Goal: Task Accomplishment & Management: Complete application form

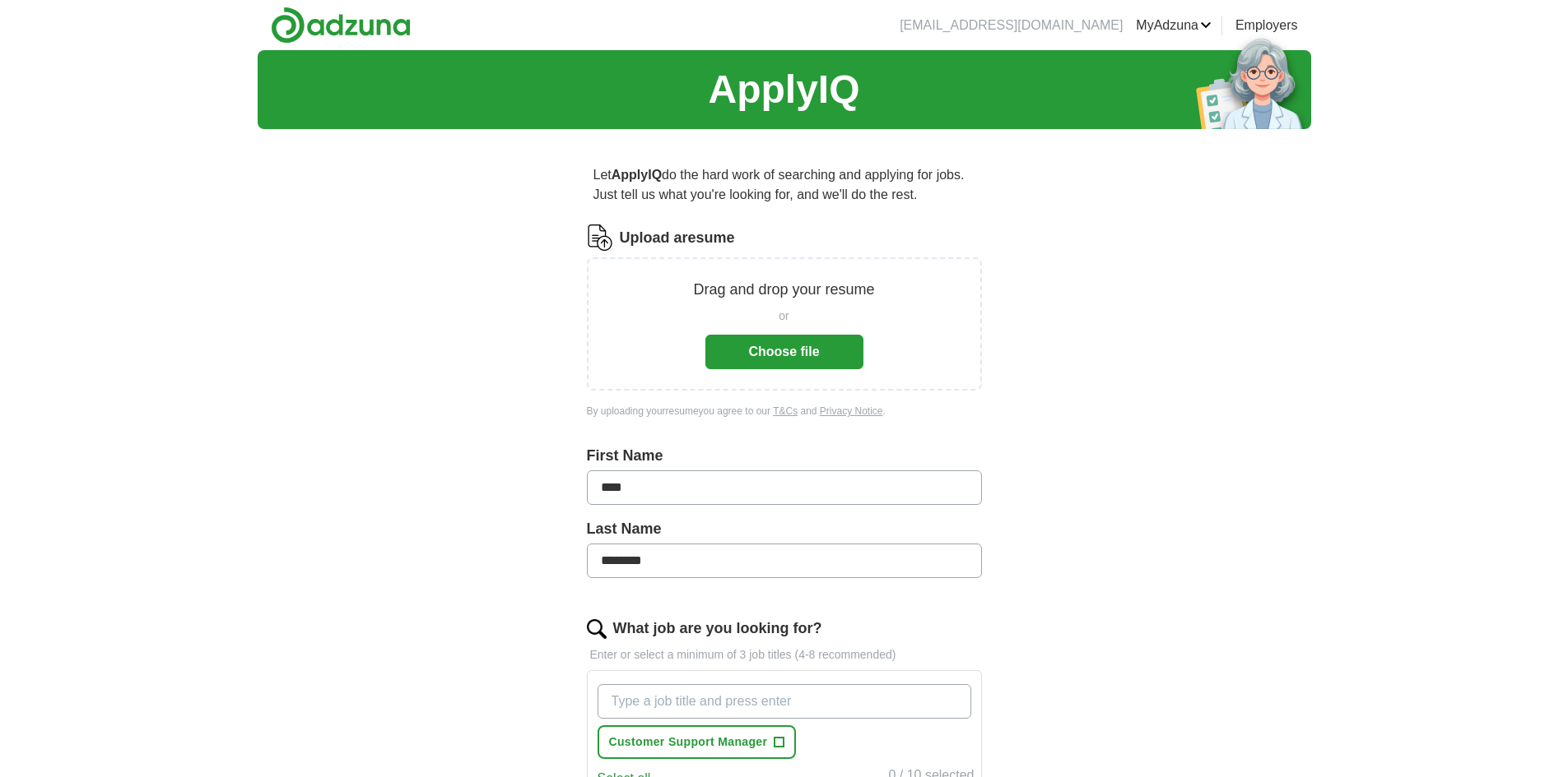
click at [783, 349] on button "Choose file" at bounding box center [784, 351] width 158 height 35
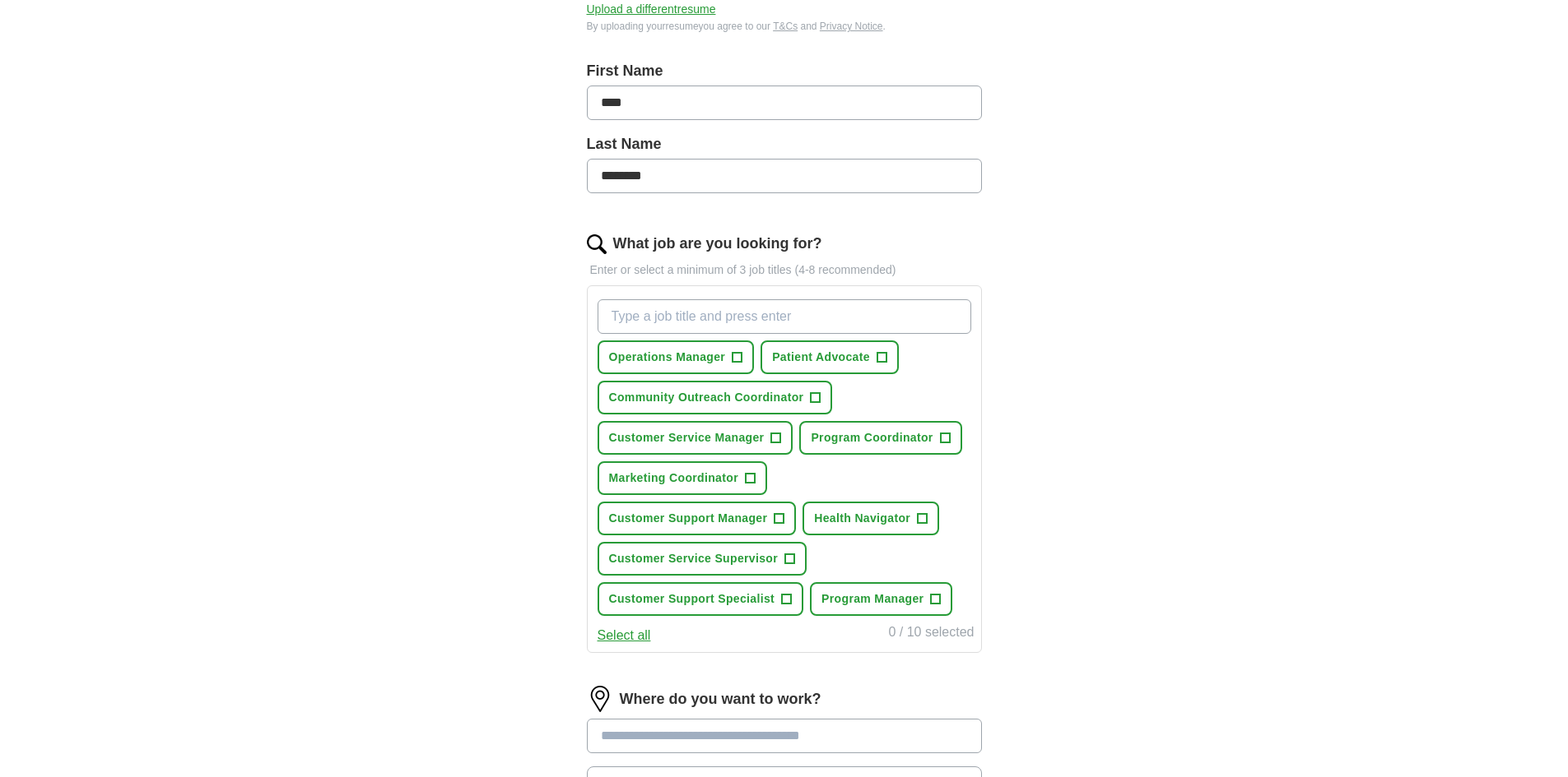
scroll to position [329, 0]
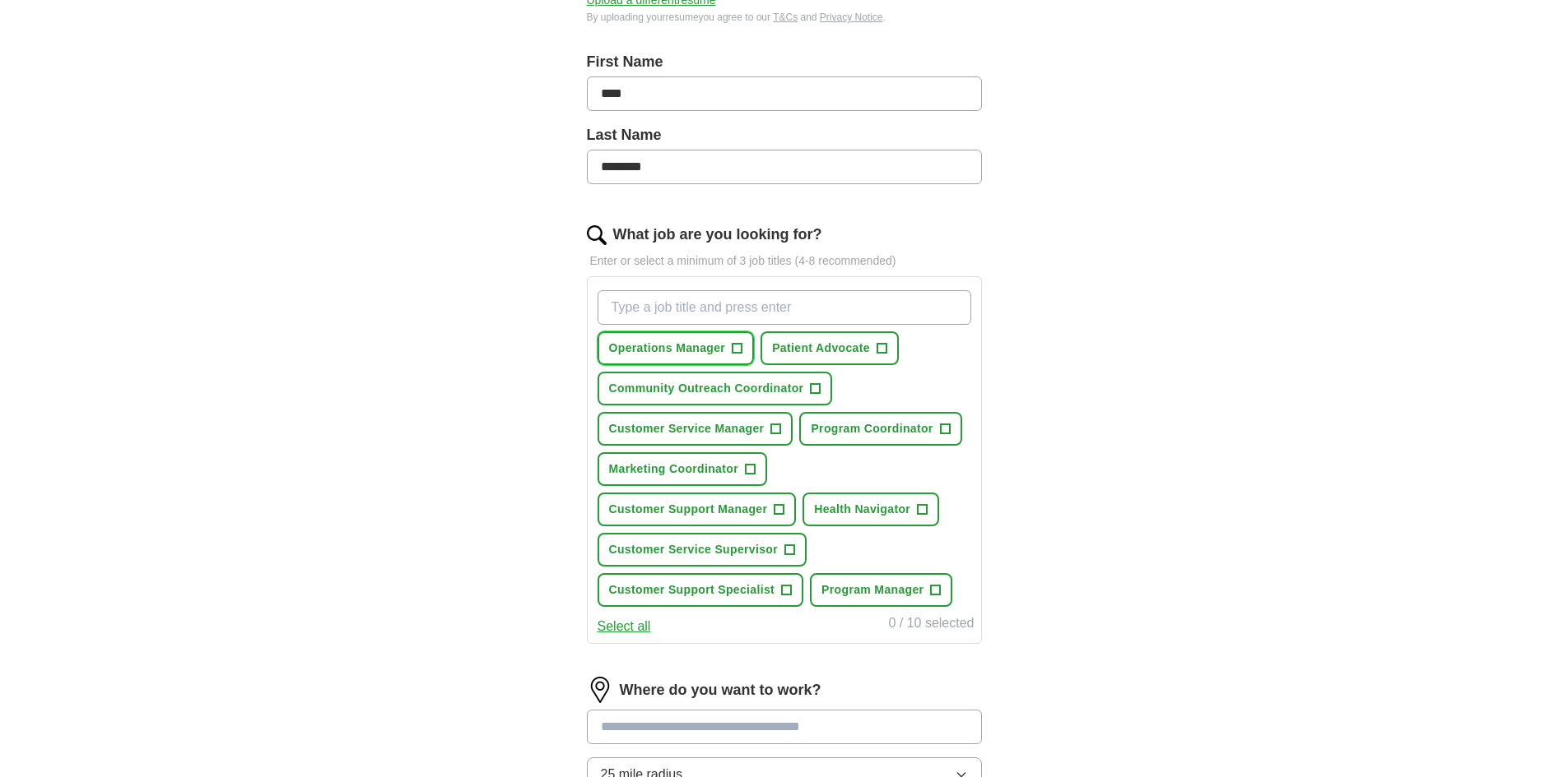
click at [732, 347] on span "+" at bounding box center [737, 349] width 10 height 13
click at [776, 424] on span "+" at bounding box center [776, 429] width 10 height 13
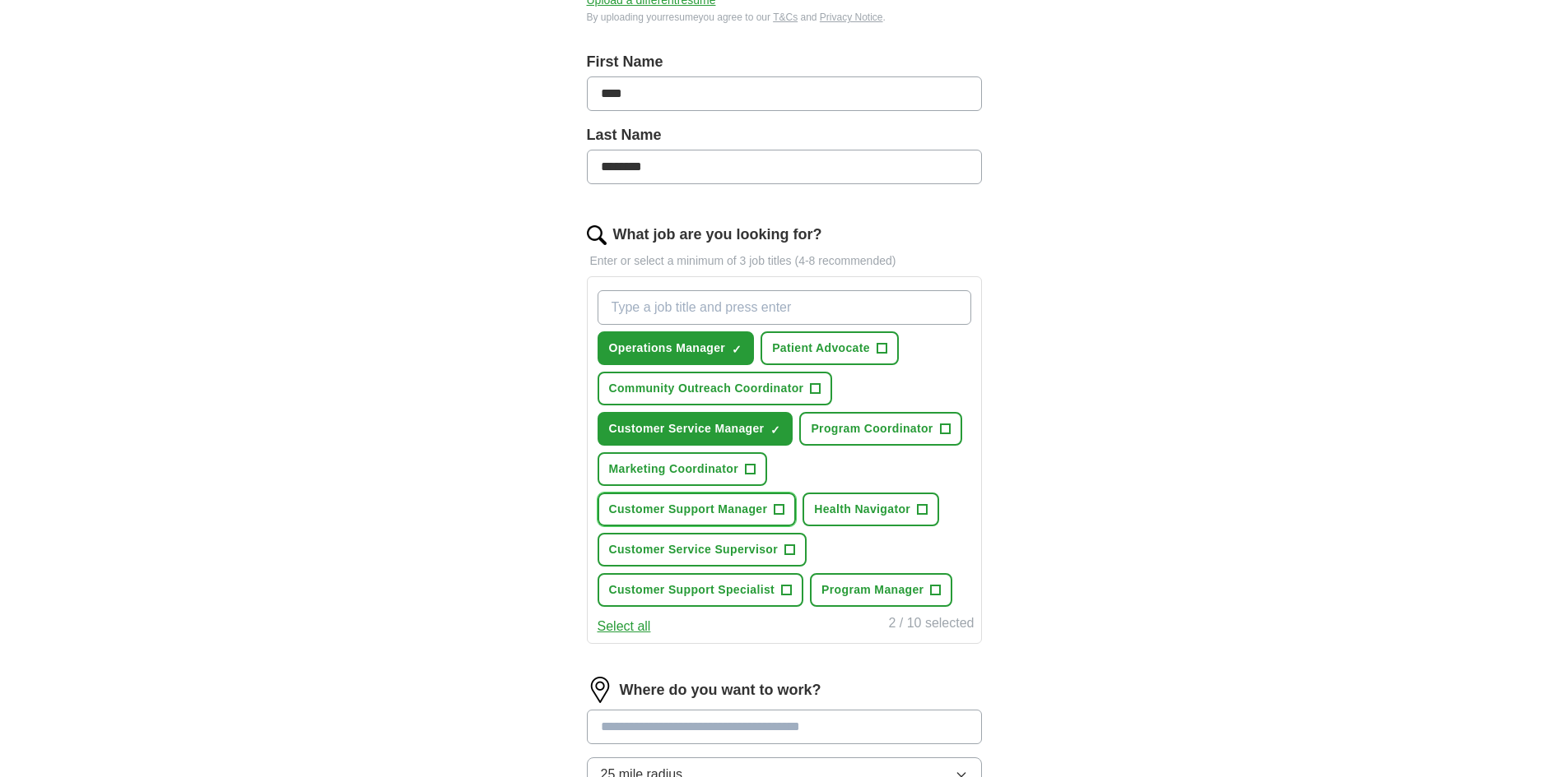
click at [773, 505] on button "Customer Support Manager +" at bounding box center [697, 510] width 199 height 34
click at [906, 597] on span "Program Manager" at bounding box center [872, 590] width 102 height 18
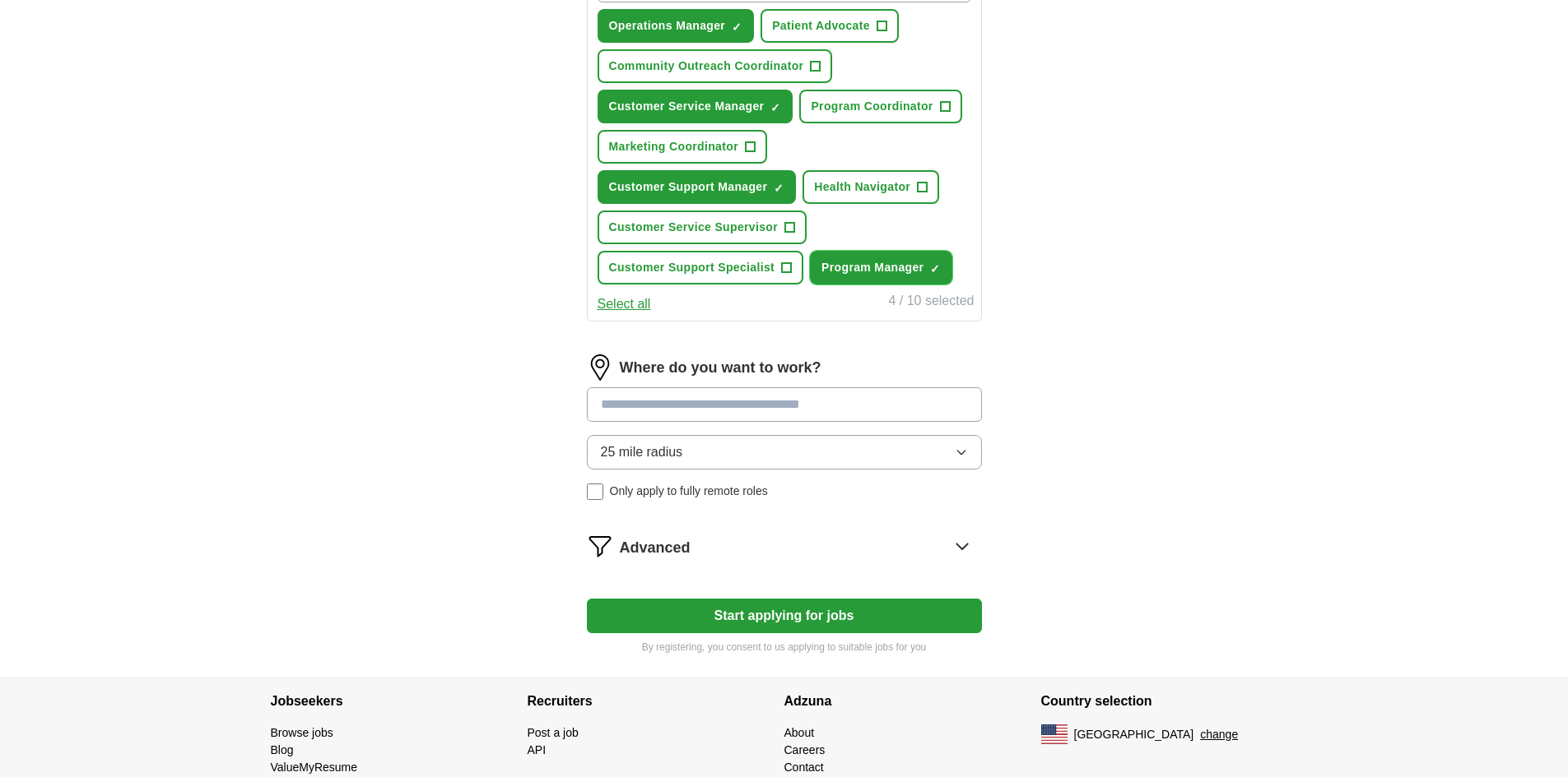
scroll to position [658, 0]
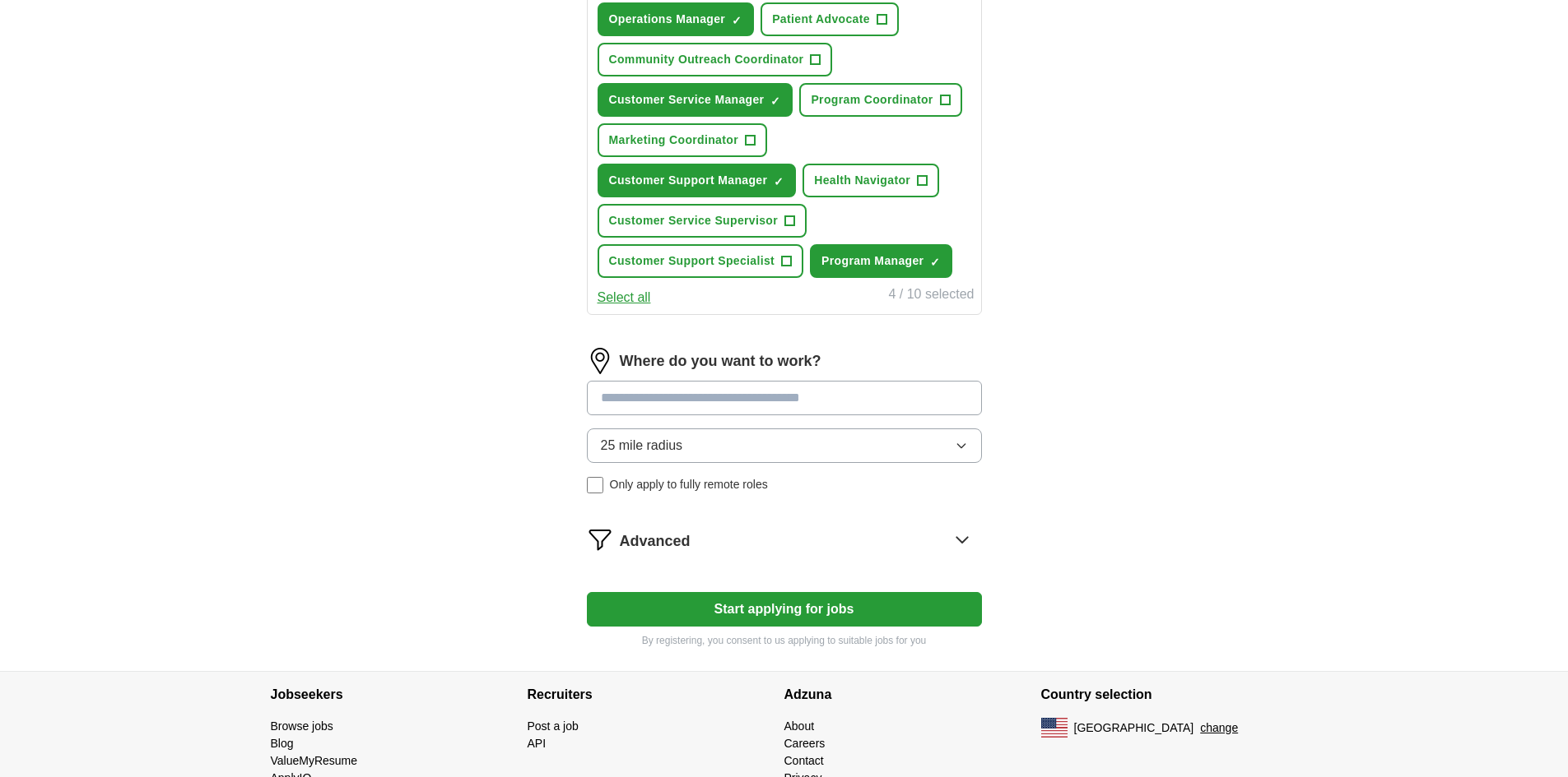
click at [715, 392] on input at bounding box center [784, 397] width 395 height 35
type input "**********"
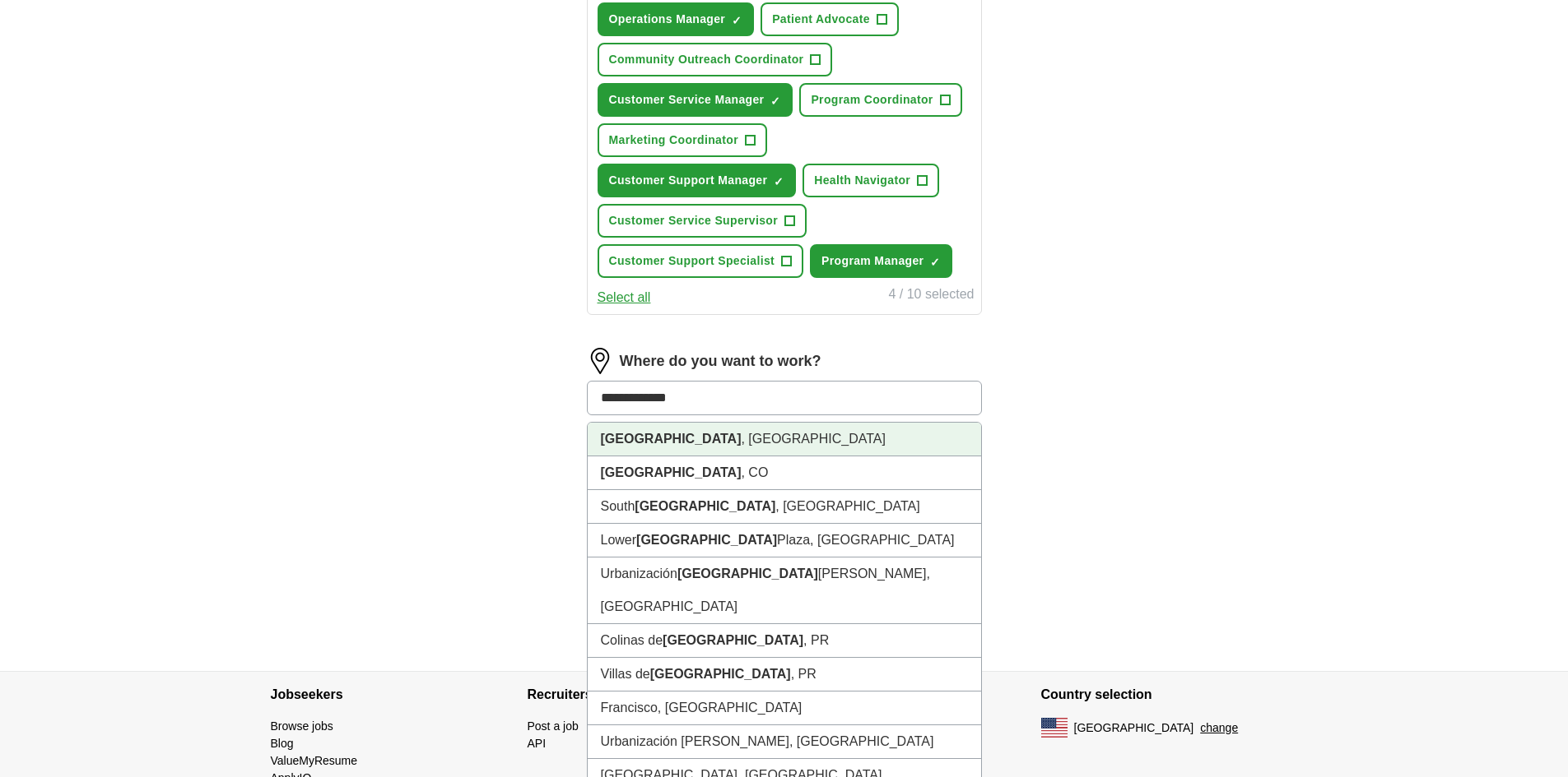
click at [845, 445] on li "[GEOGRAPHIC_DATA] , [GEOGRAPHIC_DATA]" at bounding box center [784, 440] width 393 height 34
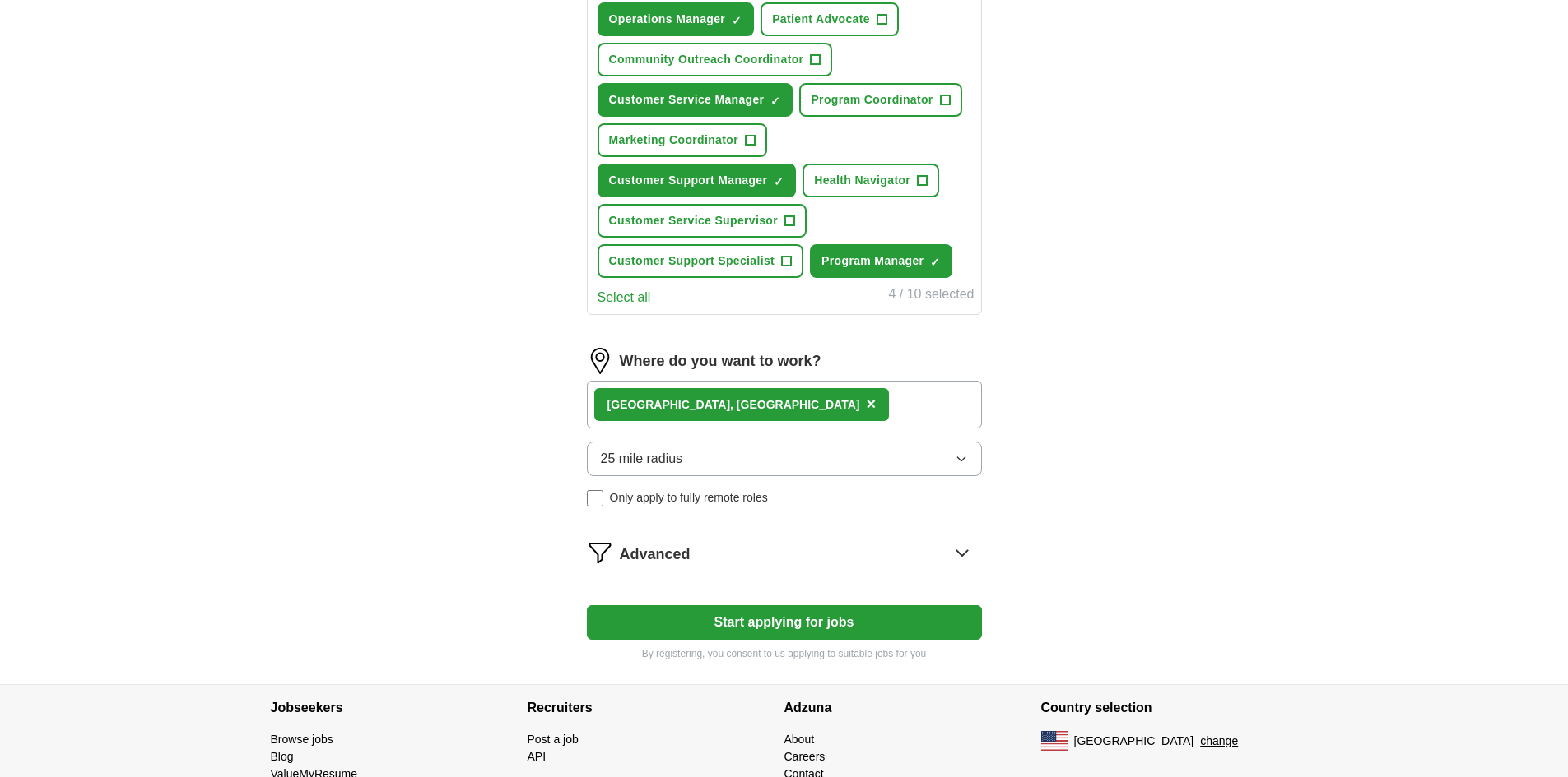
click at [969, 555] on icon at bounding box center [962, 553] width 27 height 27
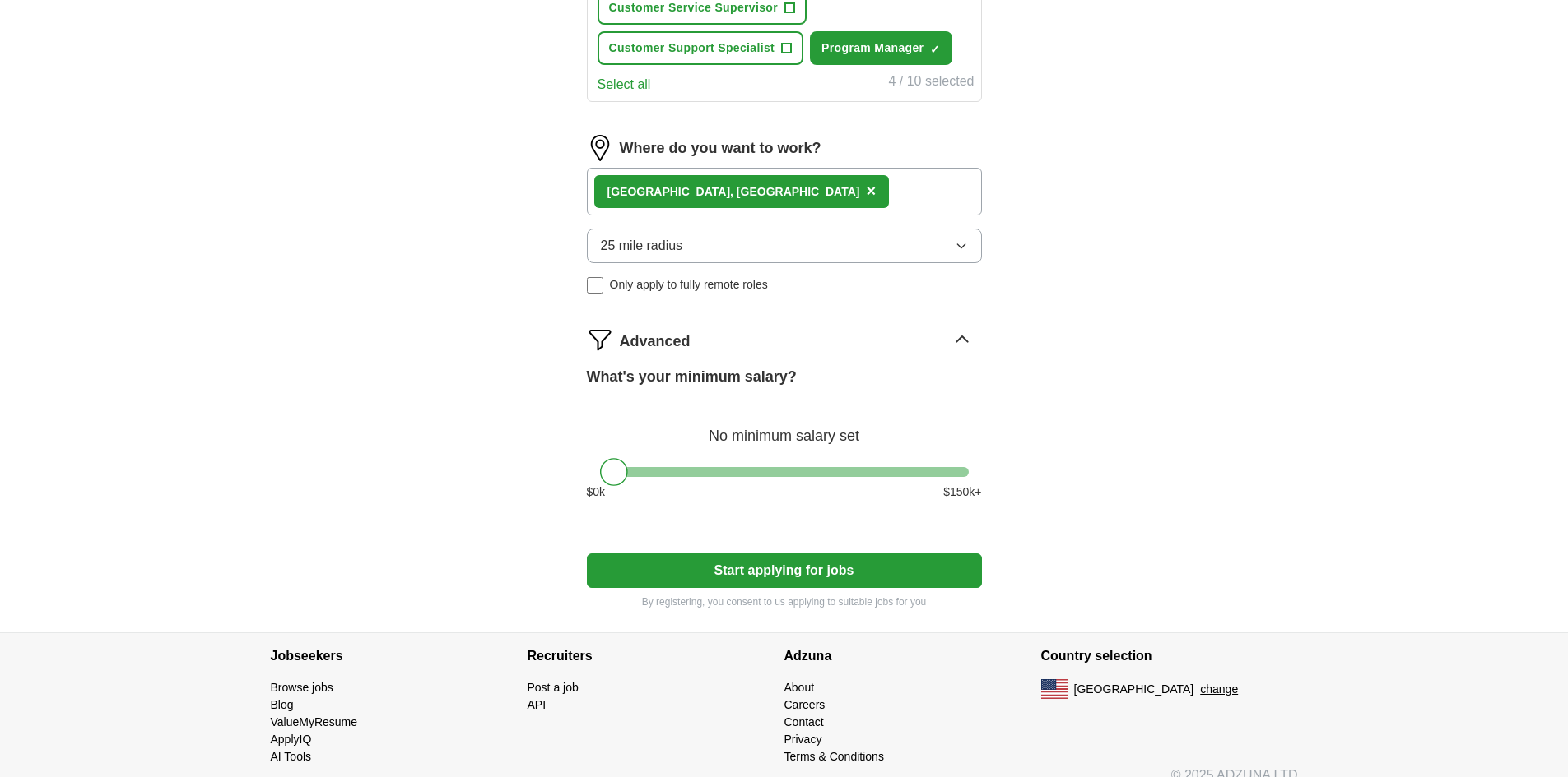
scroll to position [893, 0]
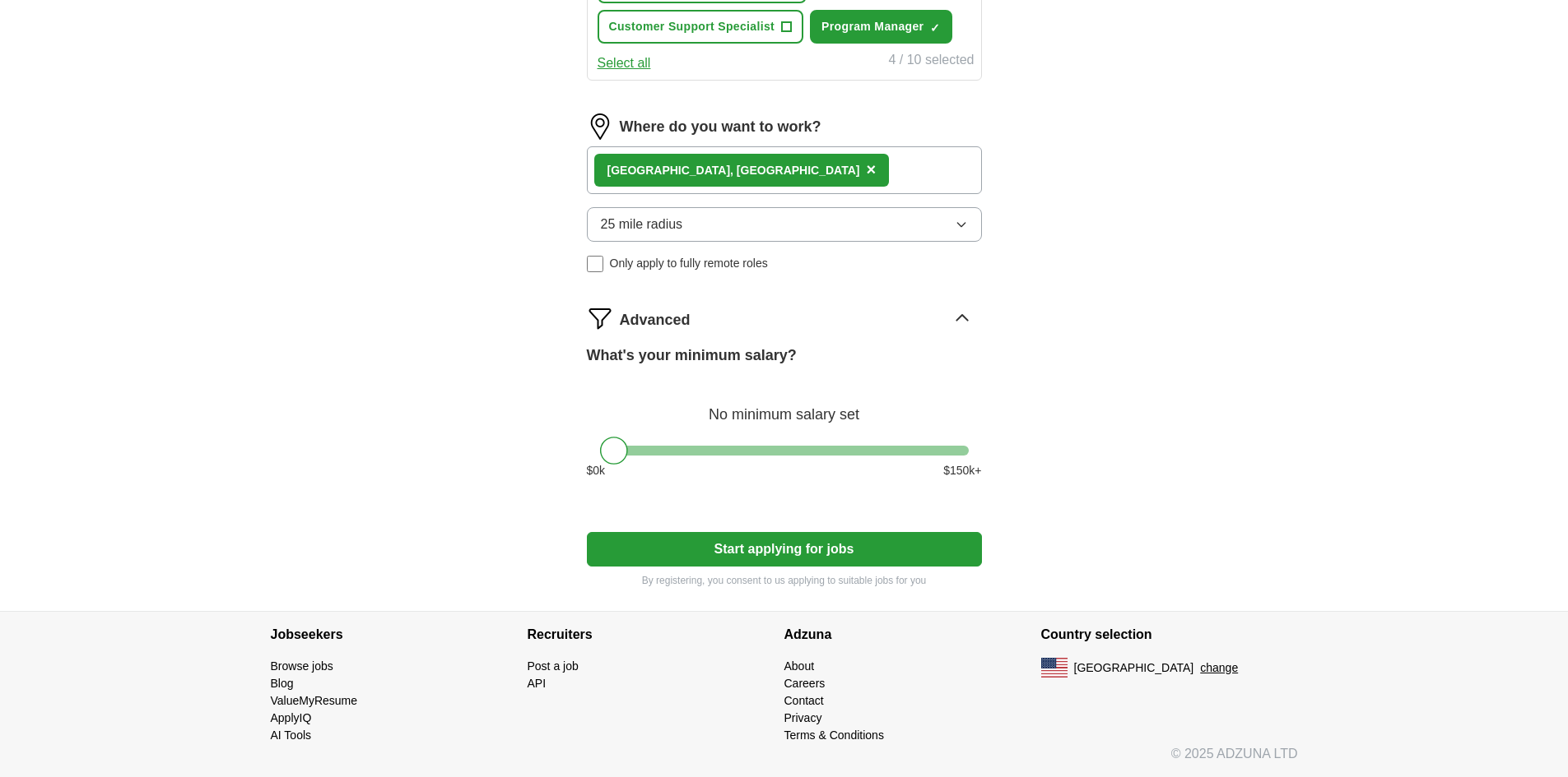
click at [792, 448] on div at bounding box center [784, 450] width 368 height 10
drag, startPoint x: 792, startPoint y: 448, endPoint x: 814, endPoint y: 446, distance: 22.1
click at [814, 446] on div at bounding box center [815, 451] width 28 height 28
click at [885, 223] on button "25 mile radius" at bounding box center [784, 224] width 395 height 35
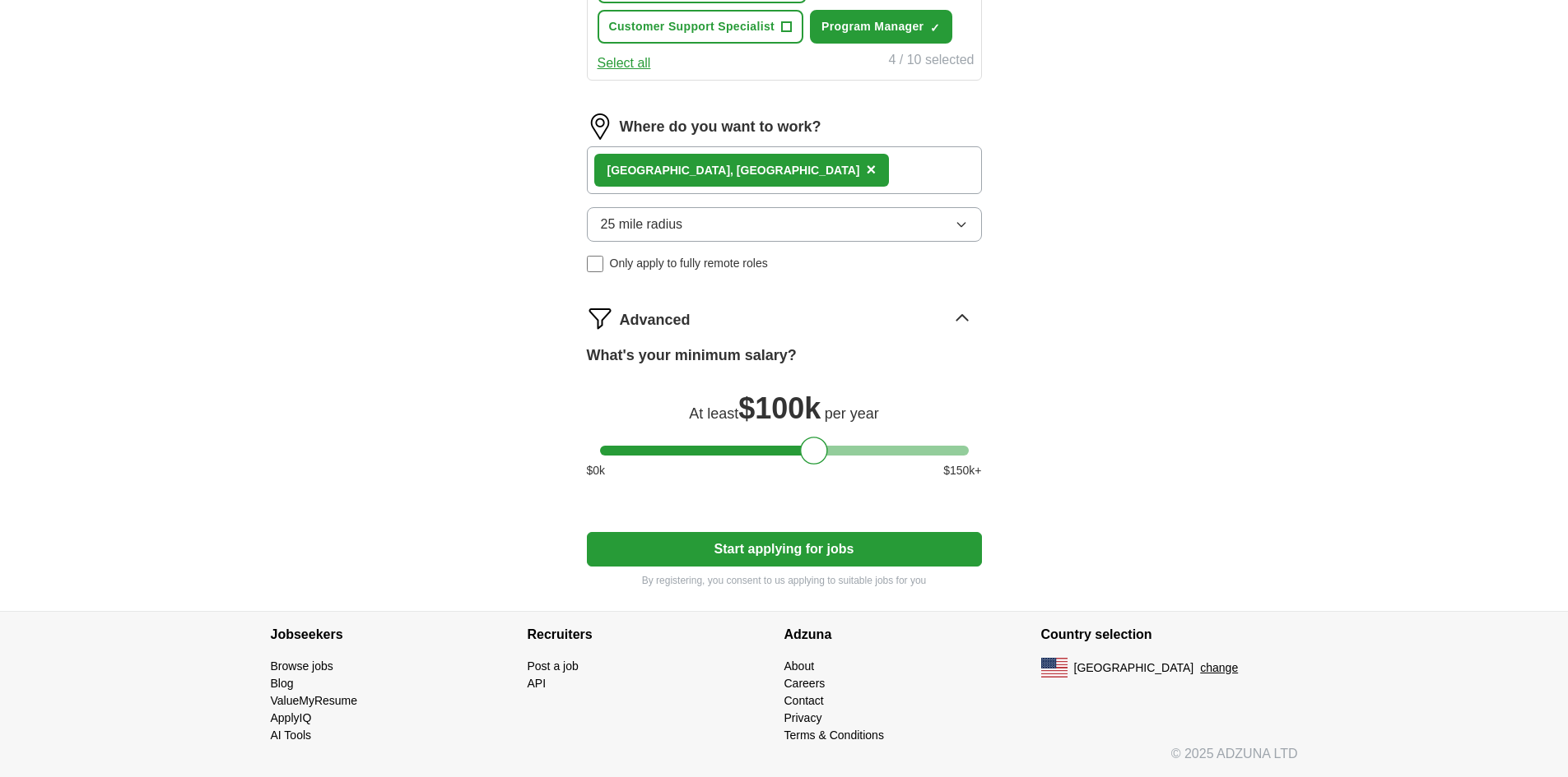
click at [856, 543] on button "Start applying for jobs" at bounding box center [784, 549] width 395 height 35
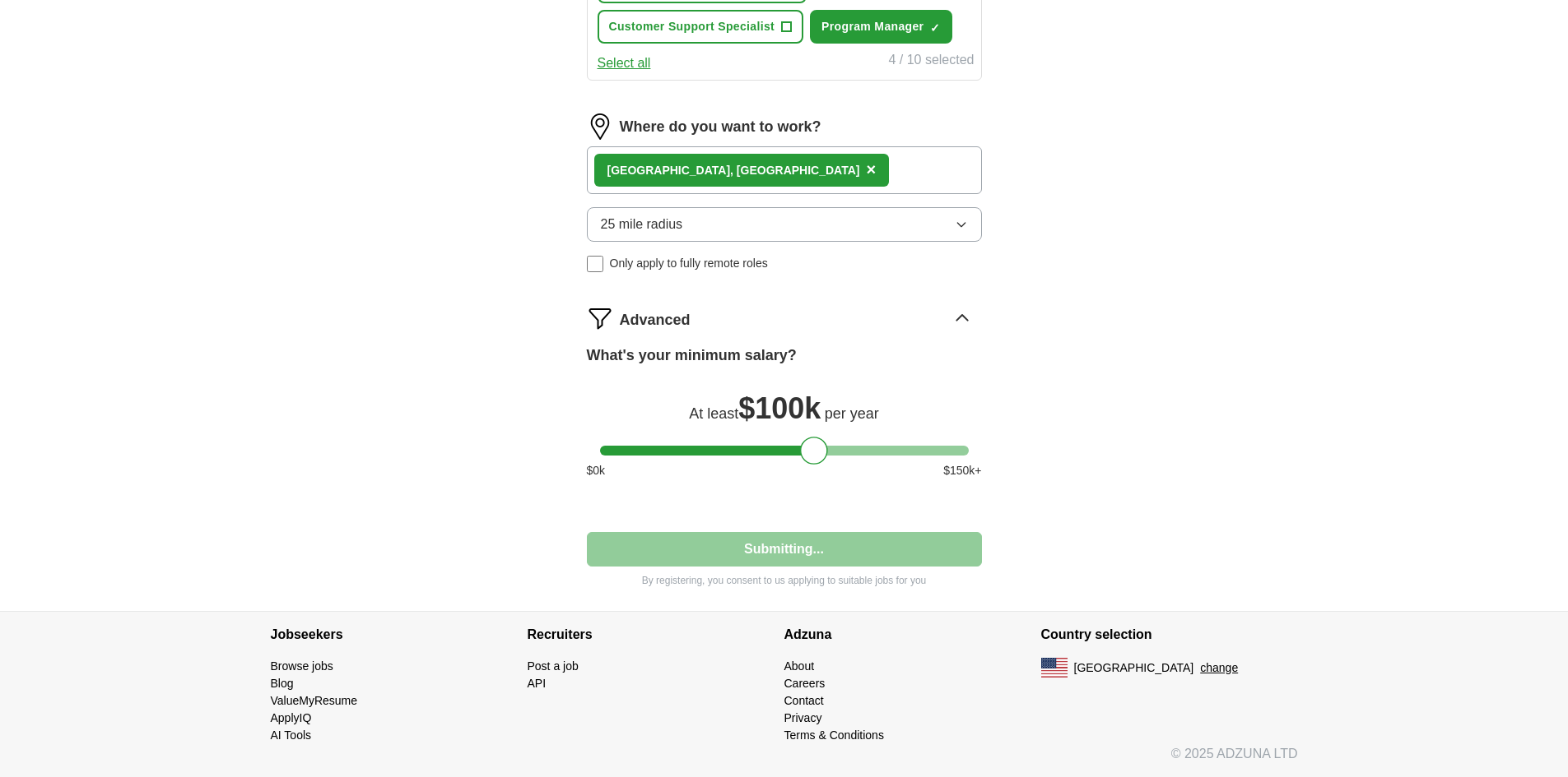
select select "**"
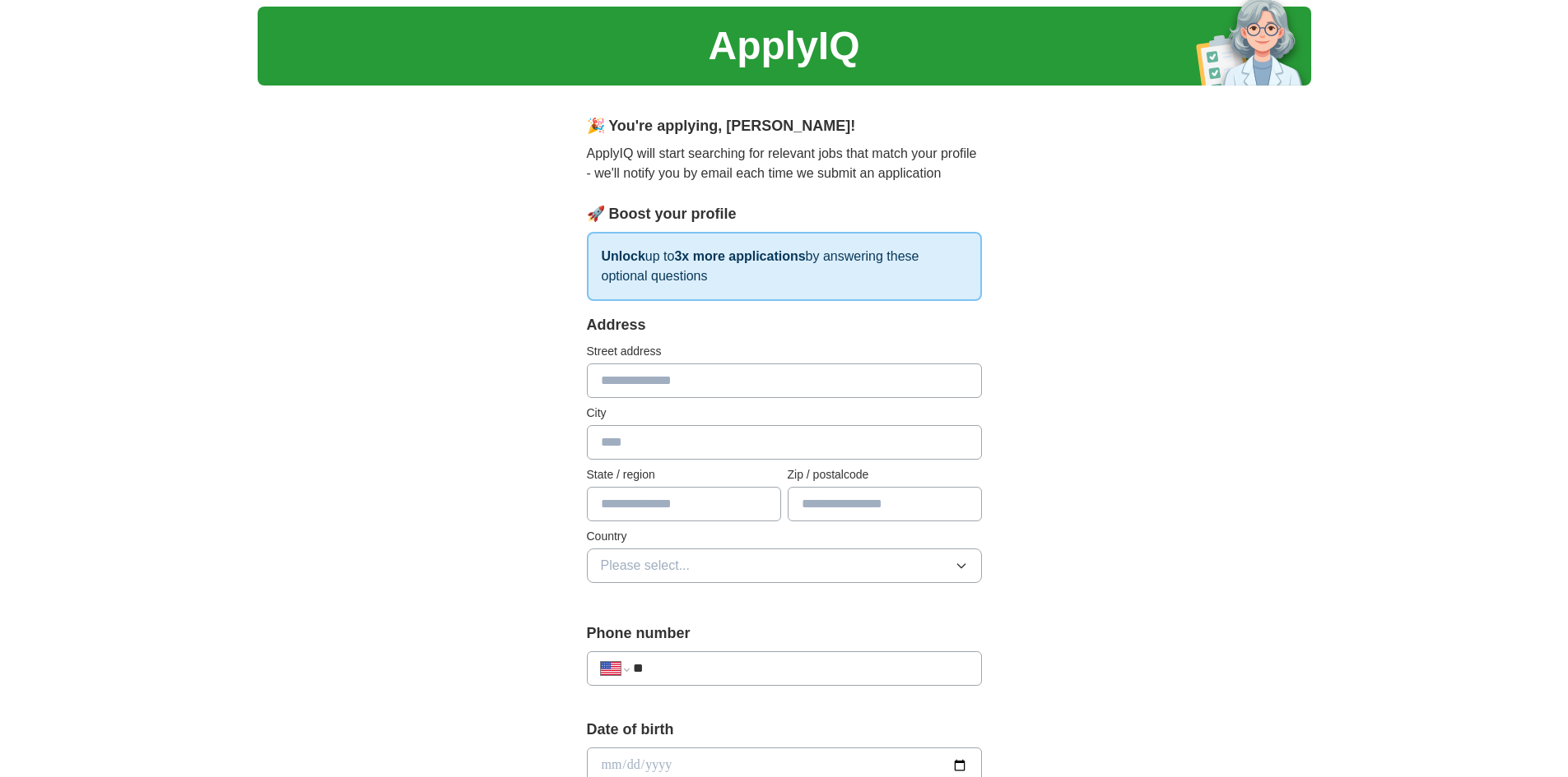
scroll to position [0, 0]
